Goal: Navigation & Orientation: Go to known website

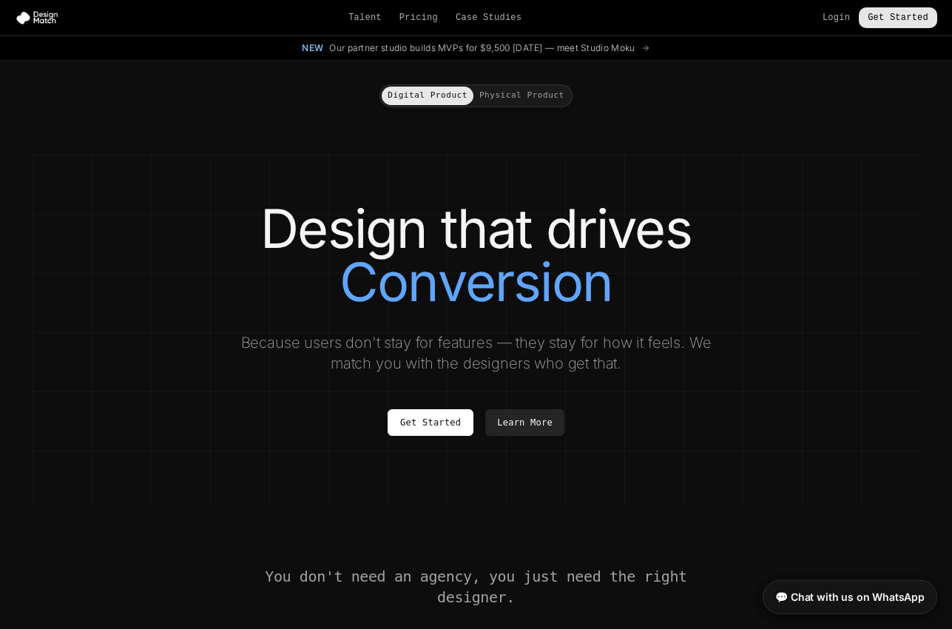
click at [884, 17] on link "Get Started" at bounding box center [898, 17] width 78 height 21
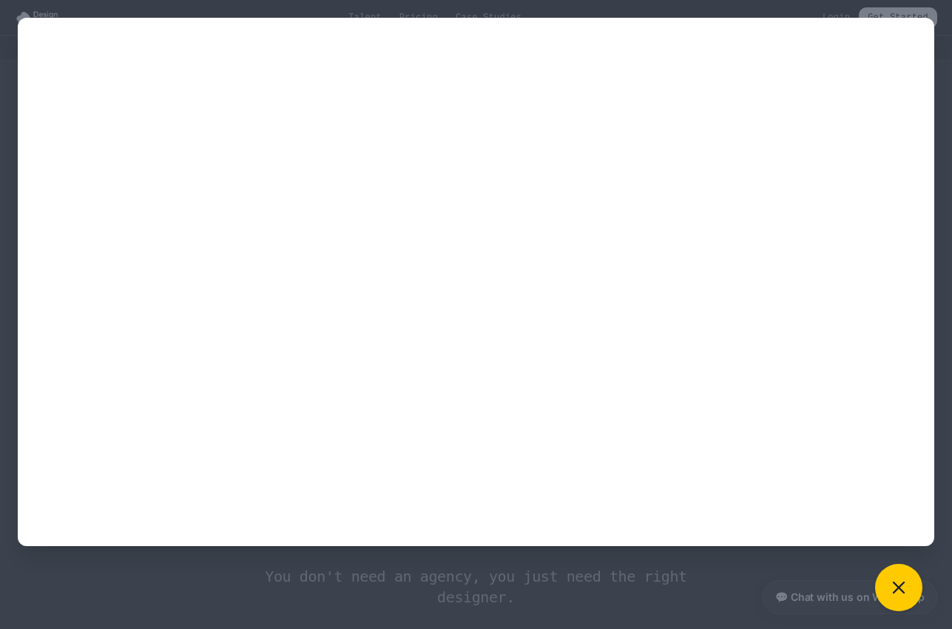
click at [933, 20] on div at bounding box center [476, 282] width 916 height 528
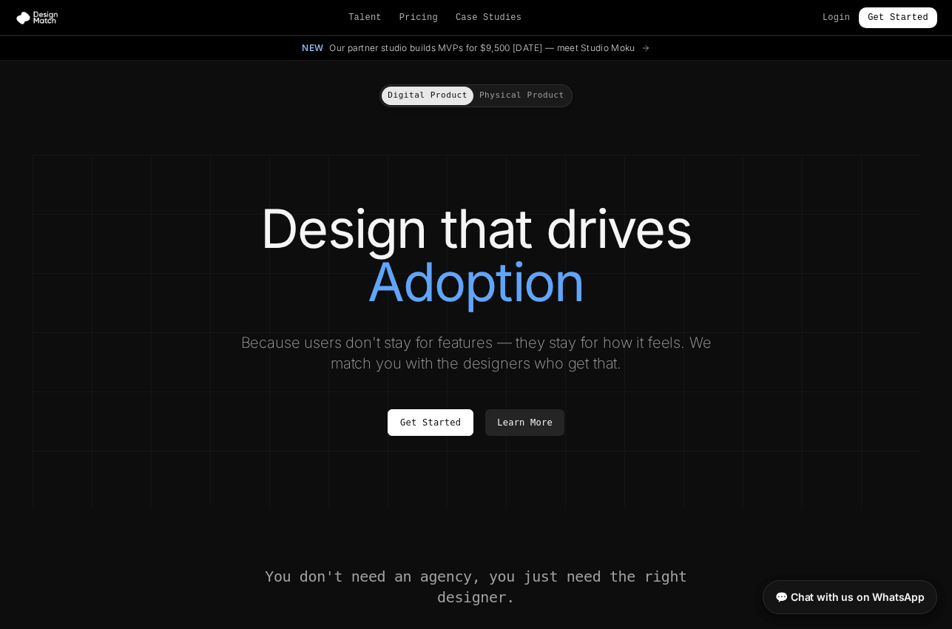
click at [831, 8] on div "Login Get Started" at bounding box center [879, 17] width 115 height 21
click at [831, 14] on link "Login" at bounding box center [835, 18] width 27 height 12
